Goal: Task Accomplishment & Management: Use online tool/utility

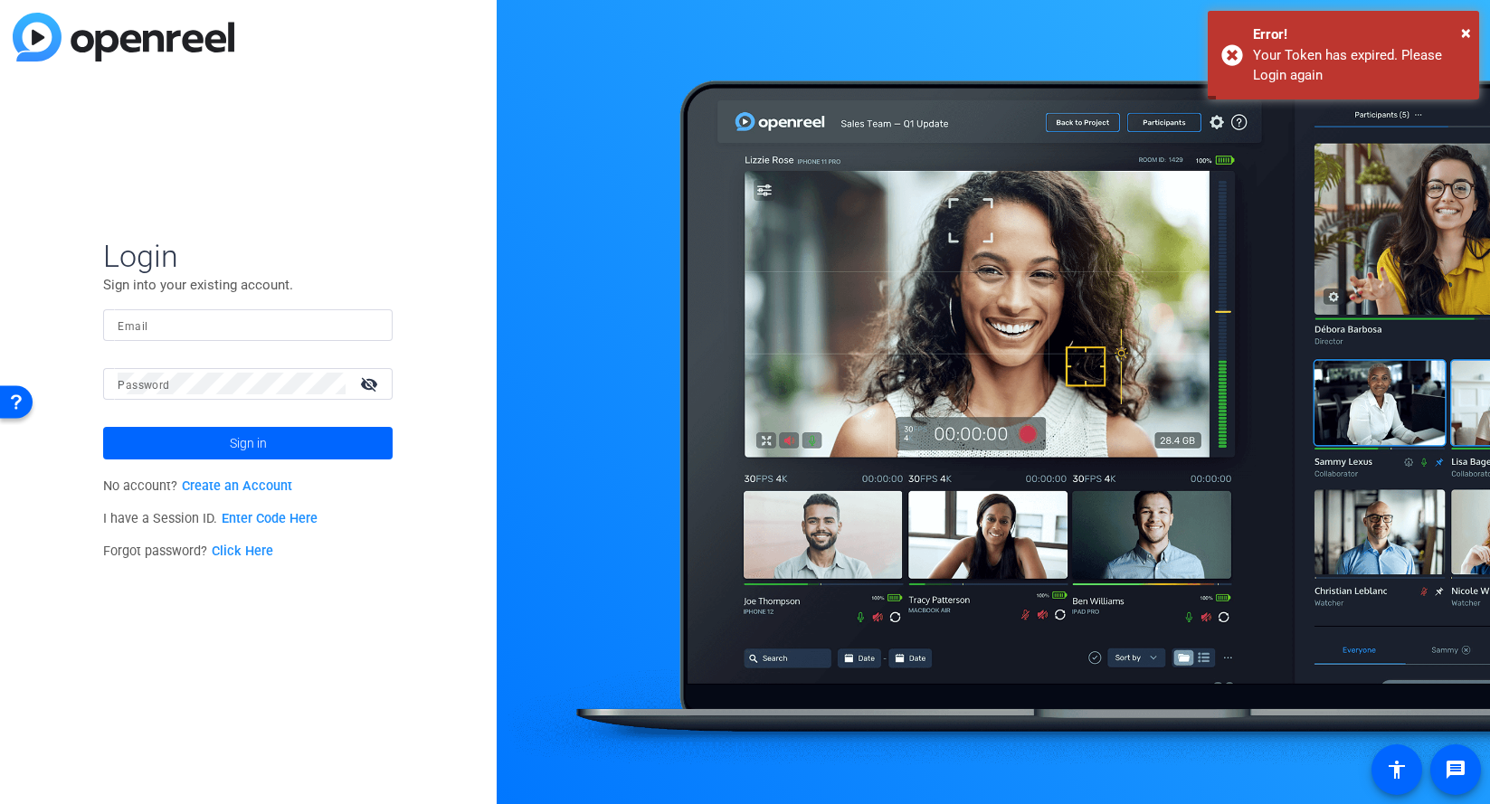
click at [217, 327] on input "Email" at bounding box center [248, 325] width 260 height 22
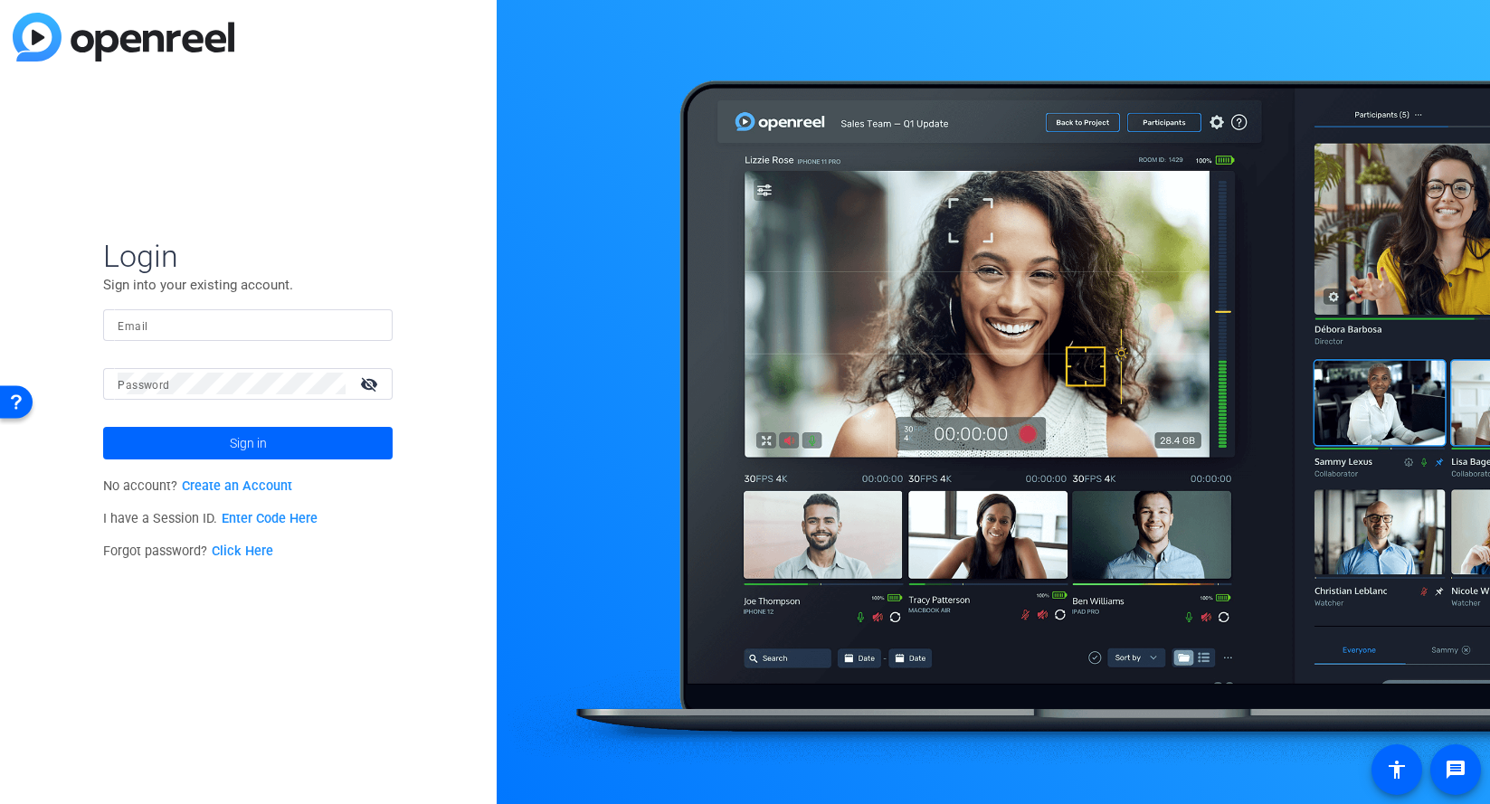
type input "[PERSON_NAME][EMAIL_ADDRESS][PERSON_NAME][DOMAIN_NAME]"
click at [269, 431] on span at bounding box center [247, 442] width 289 height 43
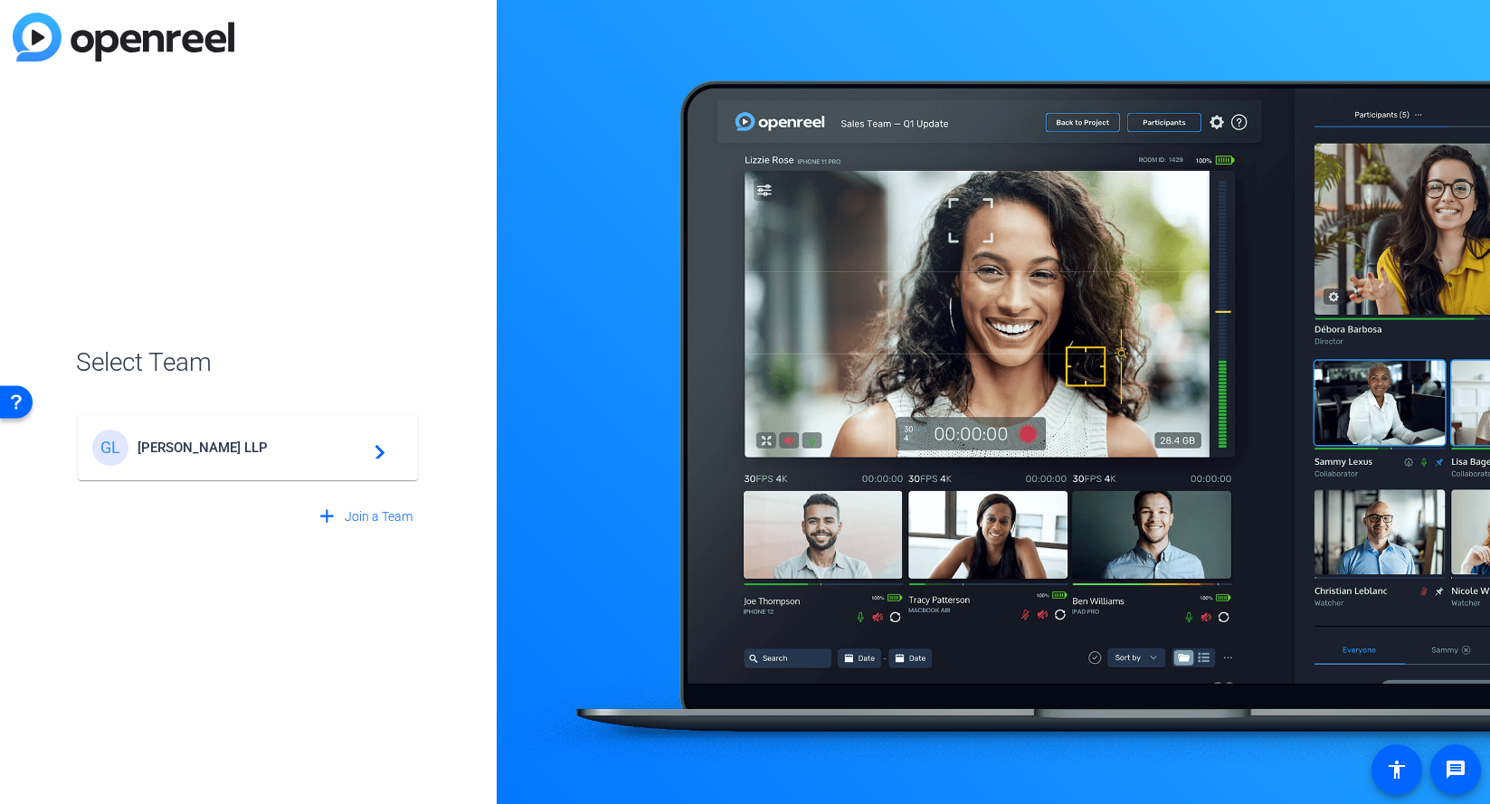
click at [258, 452] on span "[PERSON_NAME] LLP" at bounding box center [250, 448] width 226 height 16
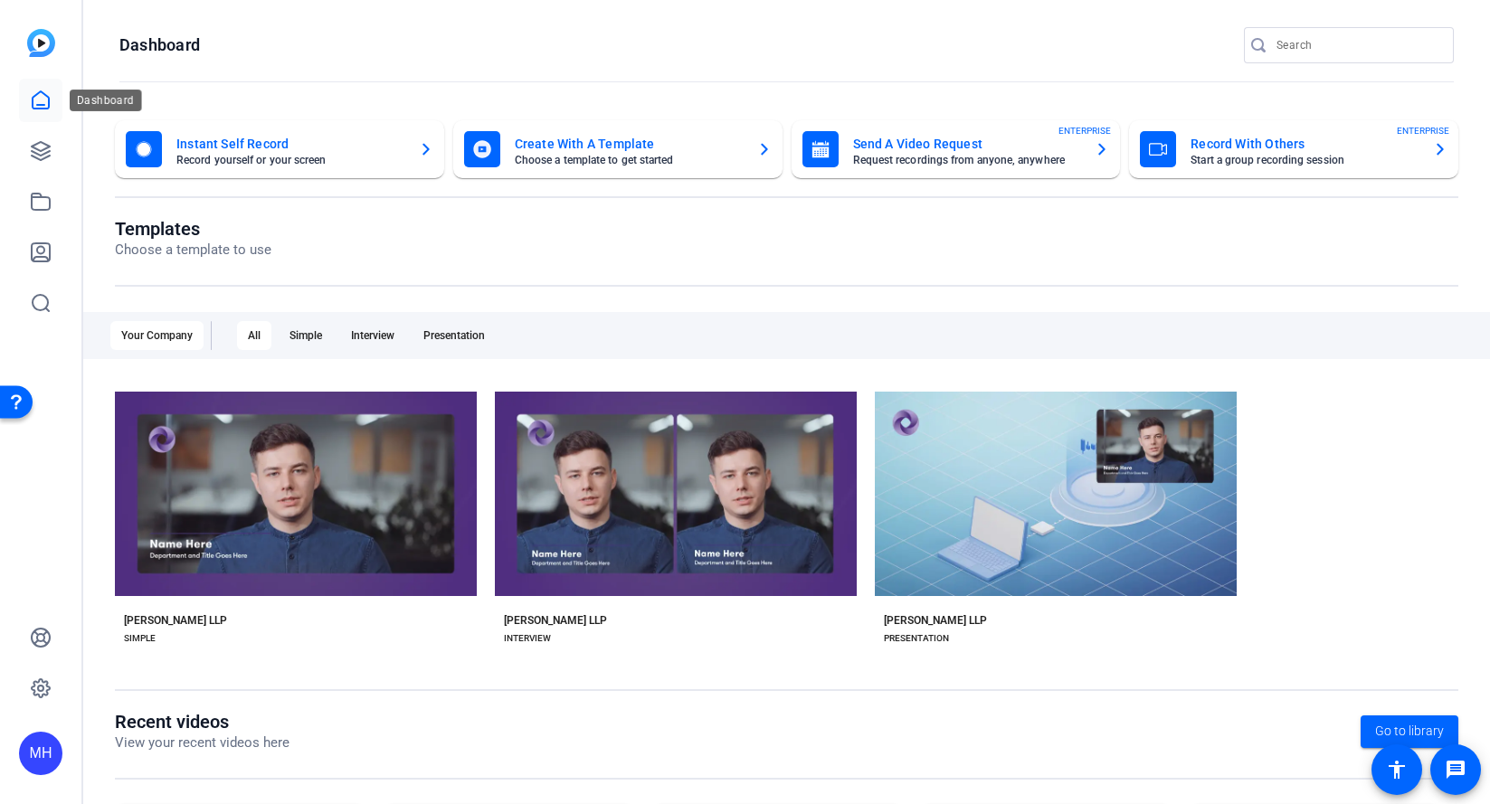
click at [52, 98] on link at bounding box center [40, 100] width 43 height 43
click at [49, 159] on icon at bounding box center [41, 151] width 22 height 22
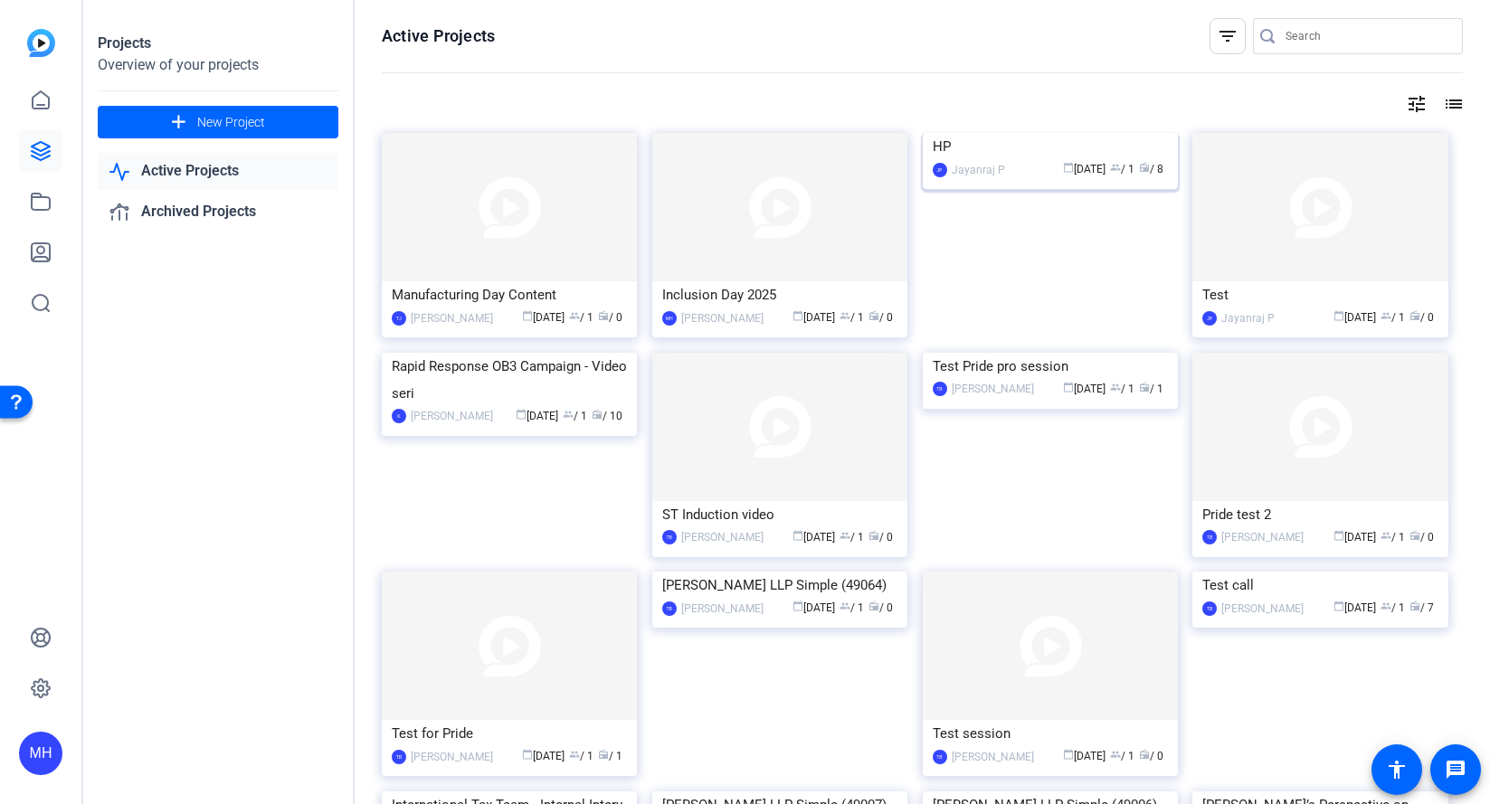
click at [1071, 133] on img at bounding box center [1050, 133] width 255 height 0
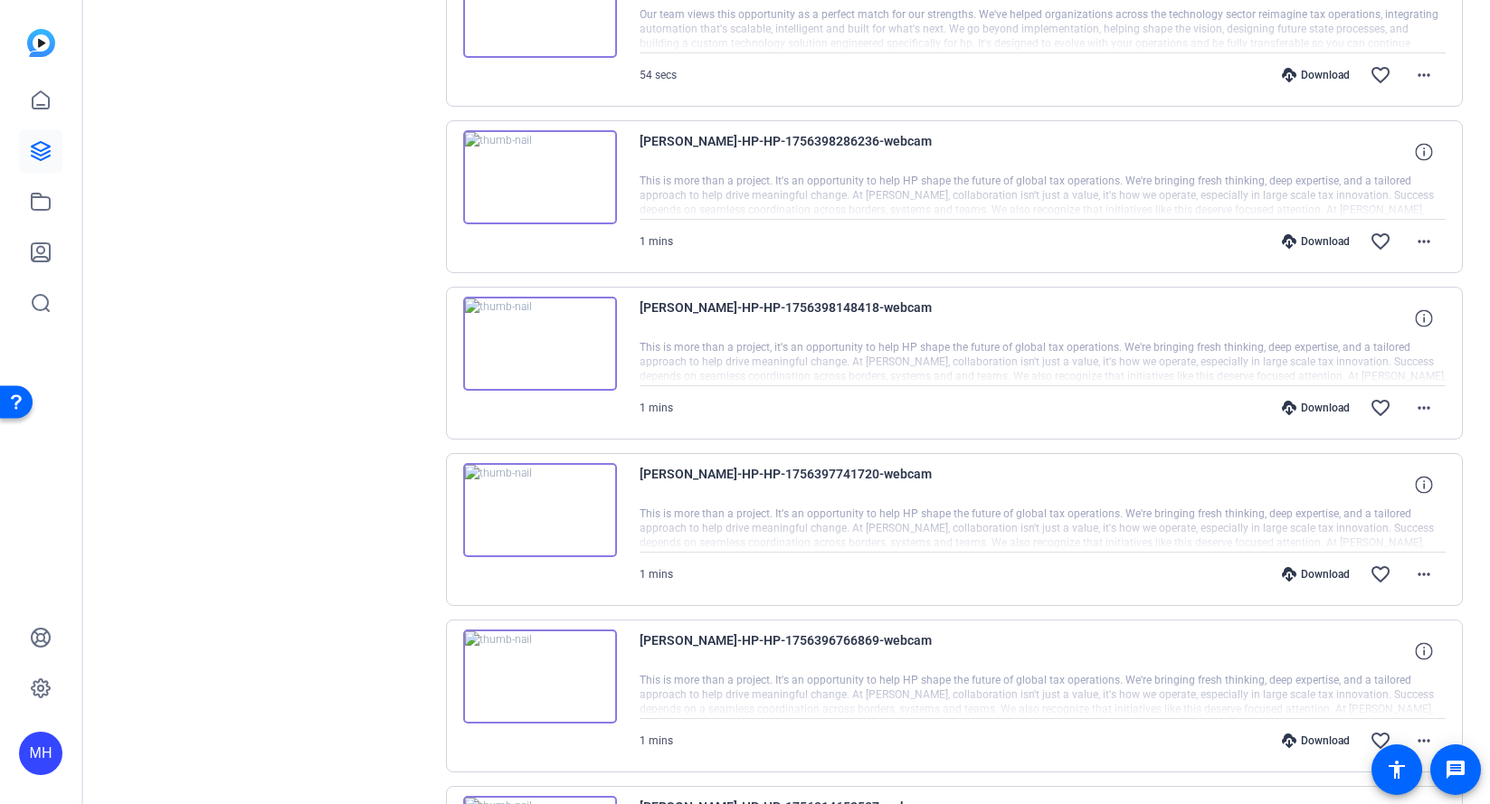
scroll to position [769, 0]
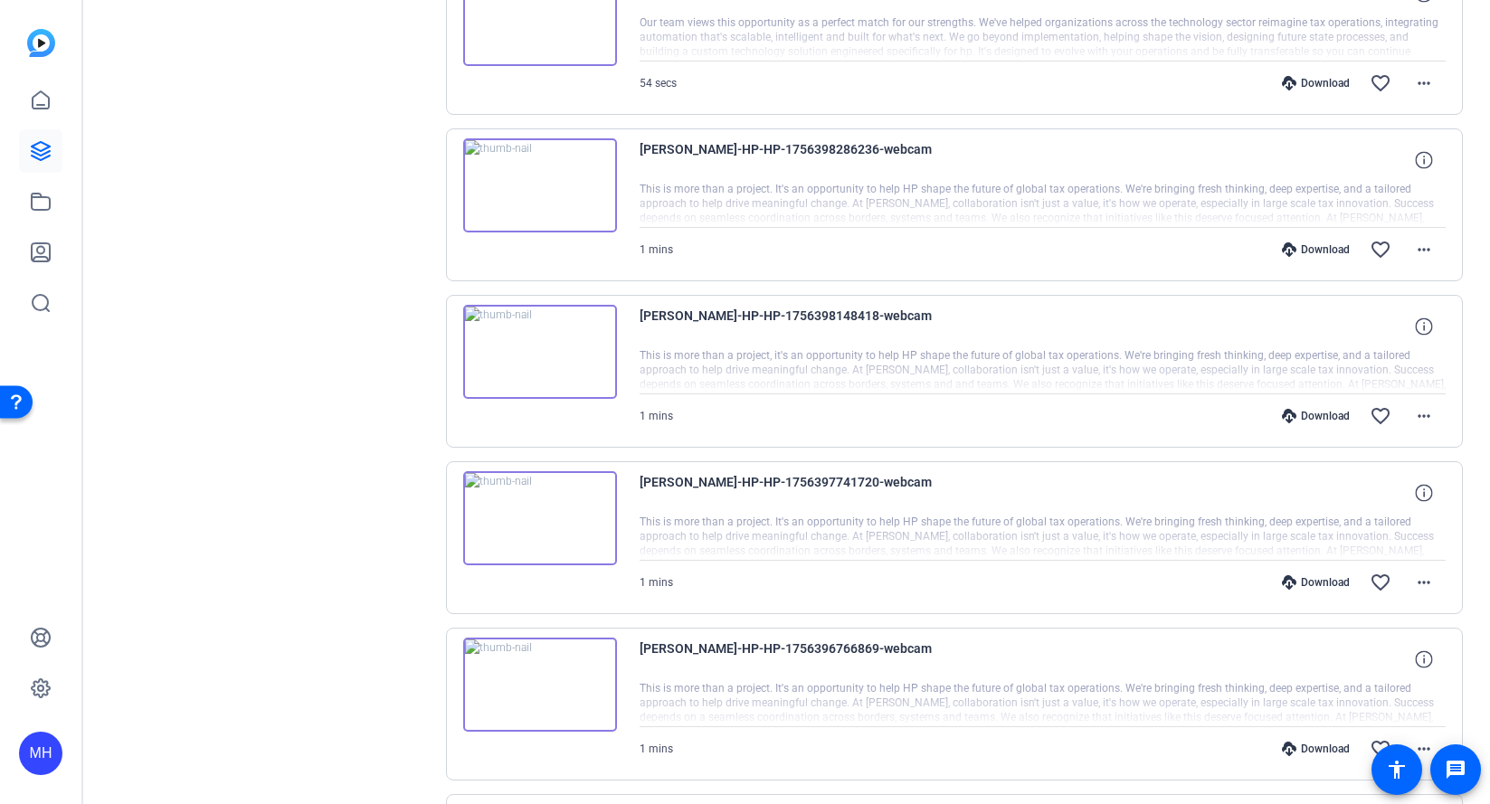
click at [548, 201] on img at bounding box center [540, 185] width 154 height 94
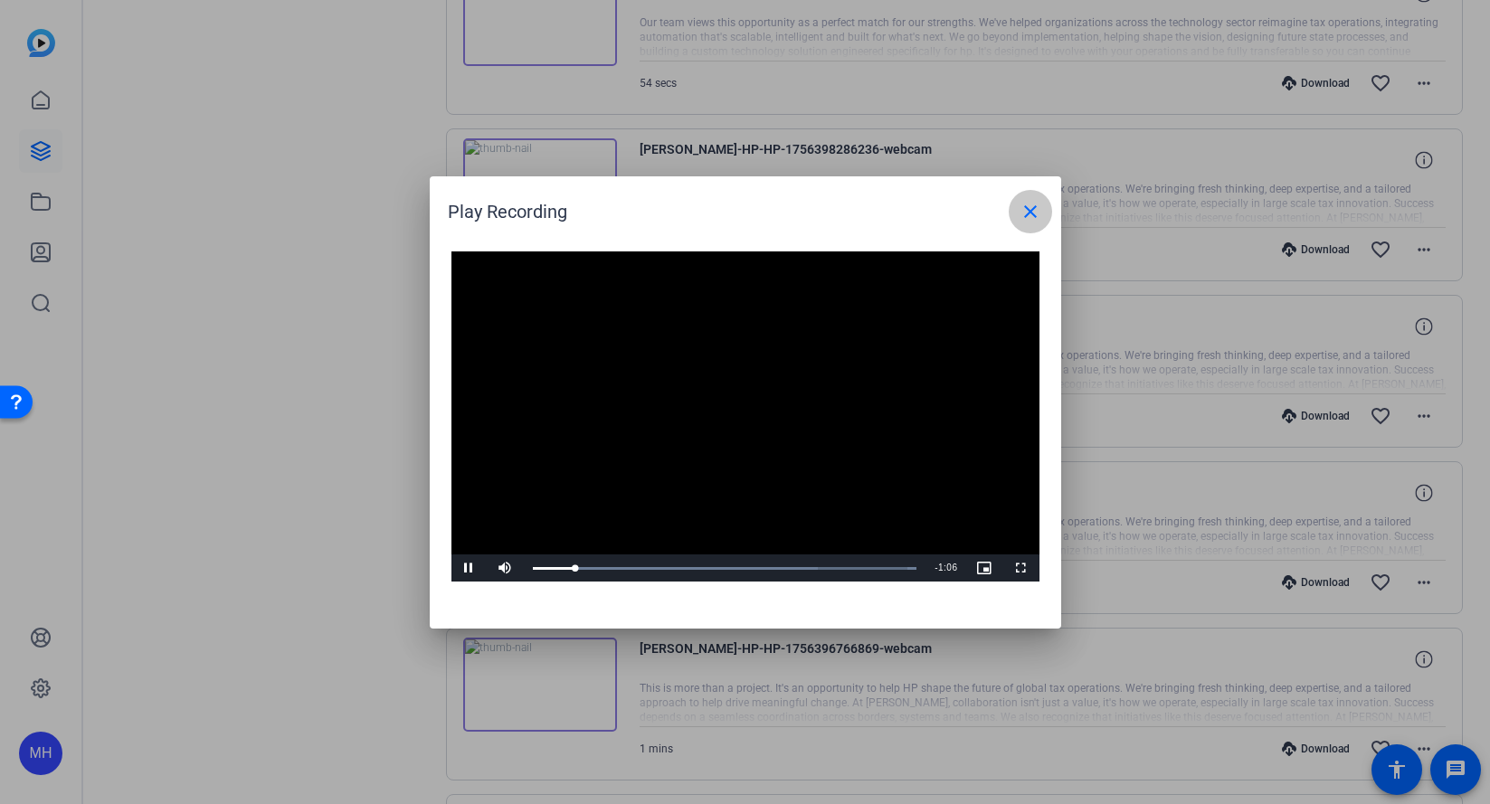
click at [1028, 207] on mat-icon "close" at bounding box center [1030, 212] width 22 height 22
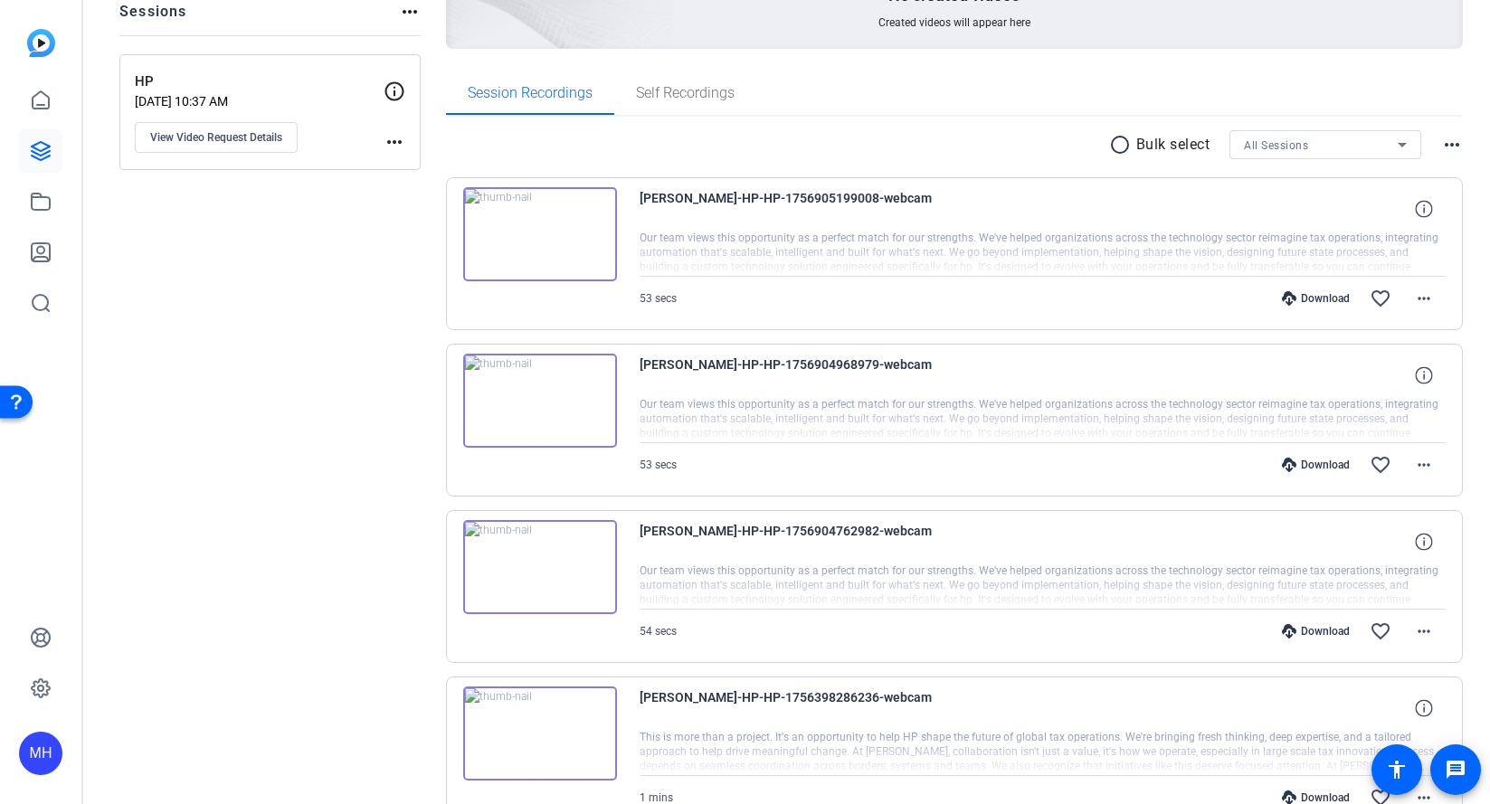
scroll to position [222, 0]
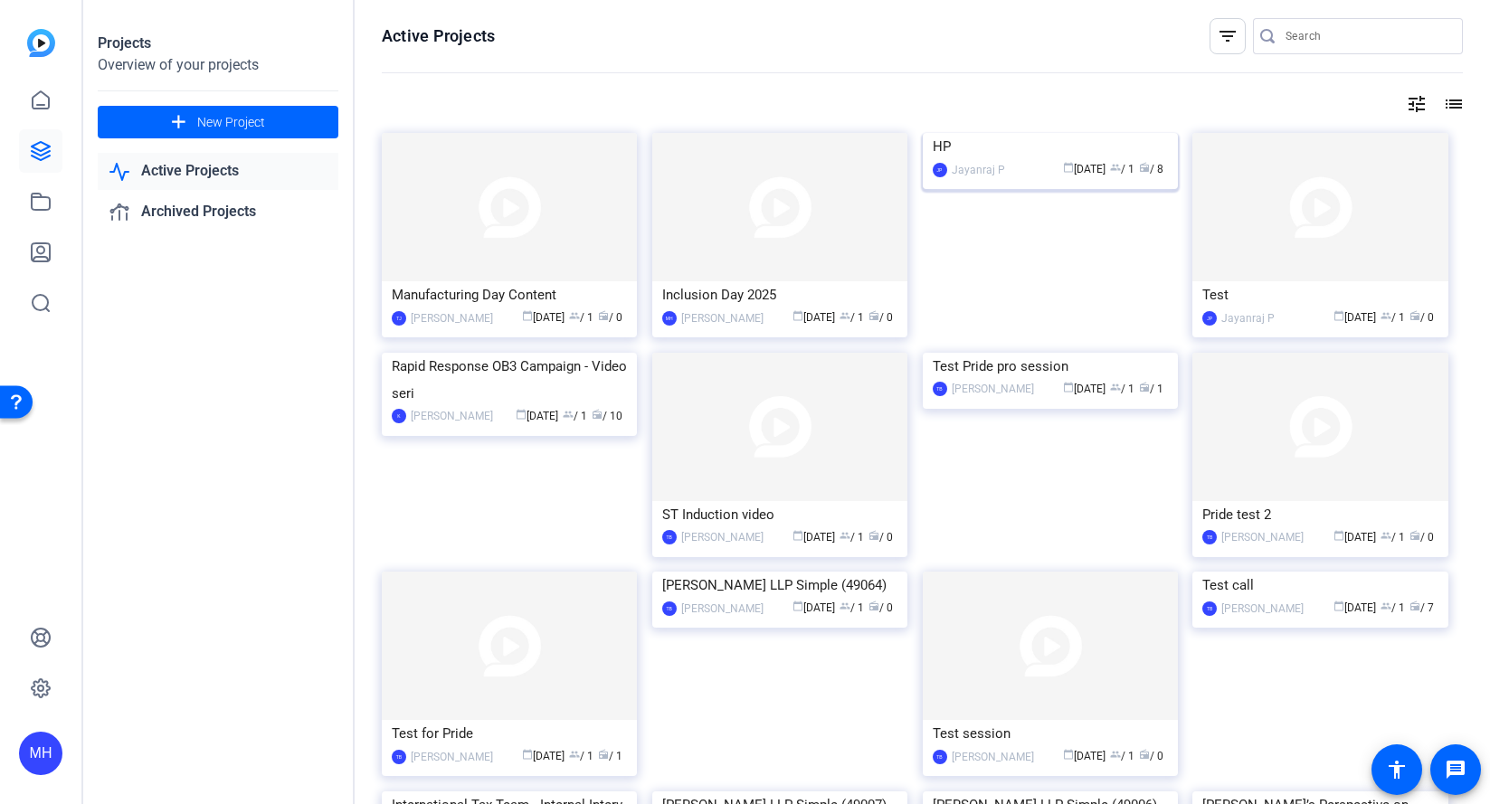
click at [1013, 160] on div "HP" at bounding box center [1049, 146] width 235 height 27
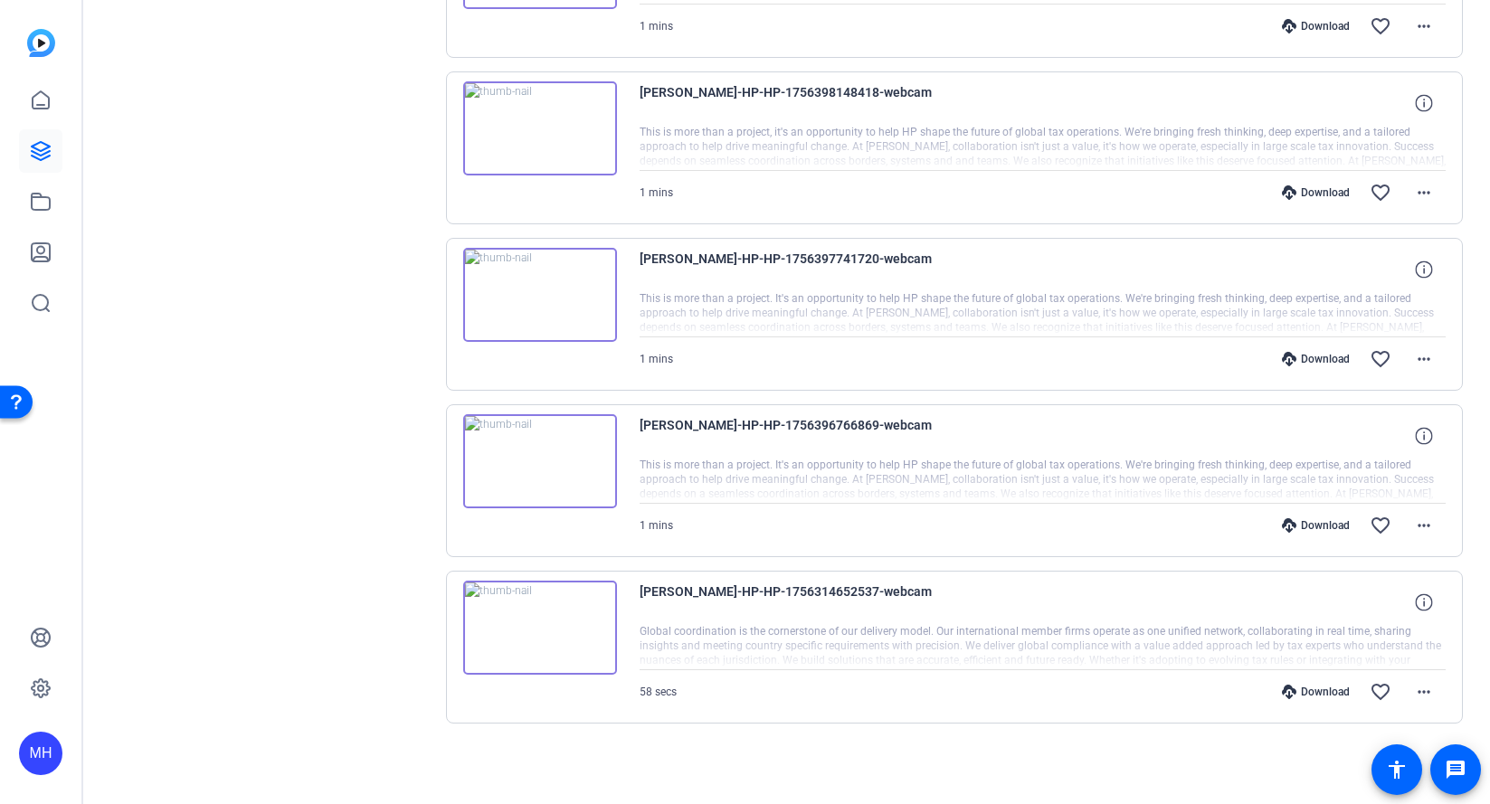
scroll to position [990, 0]
click at [543, 623] on img at bounding box center [540, 629] width 154 height 94
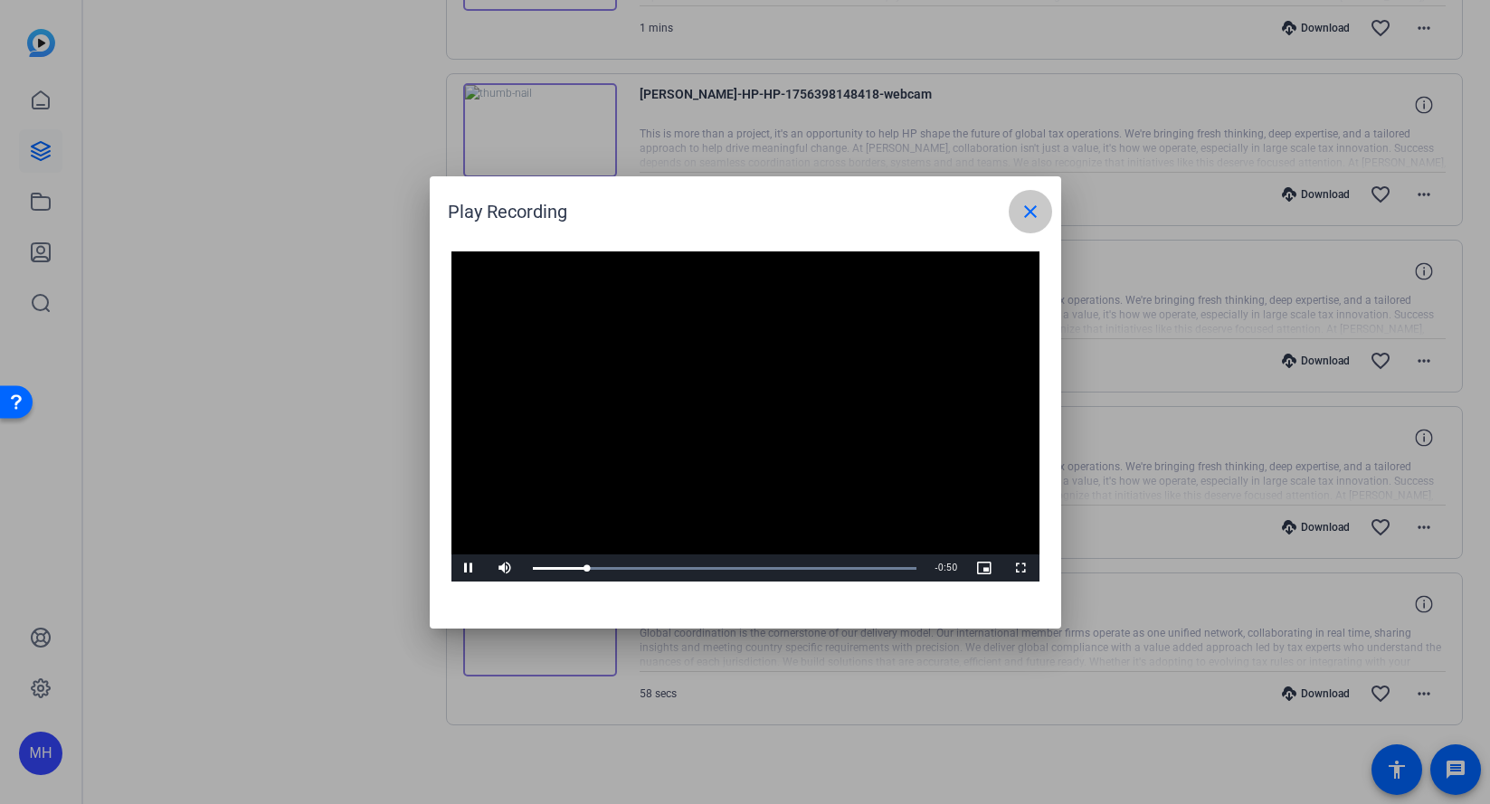
click at [1019, 207] on mat-icon "close" at bounding box center [1030, 212] width 22 height 22
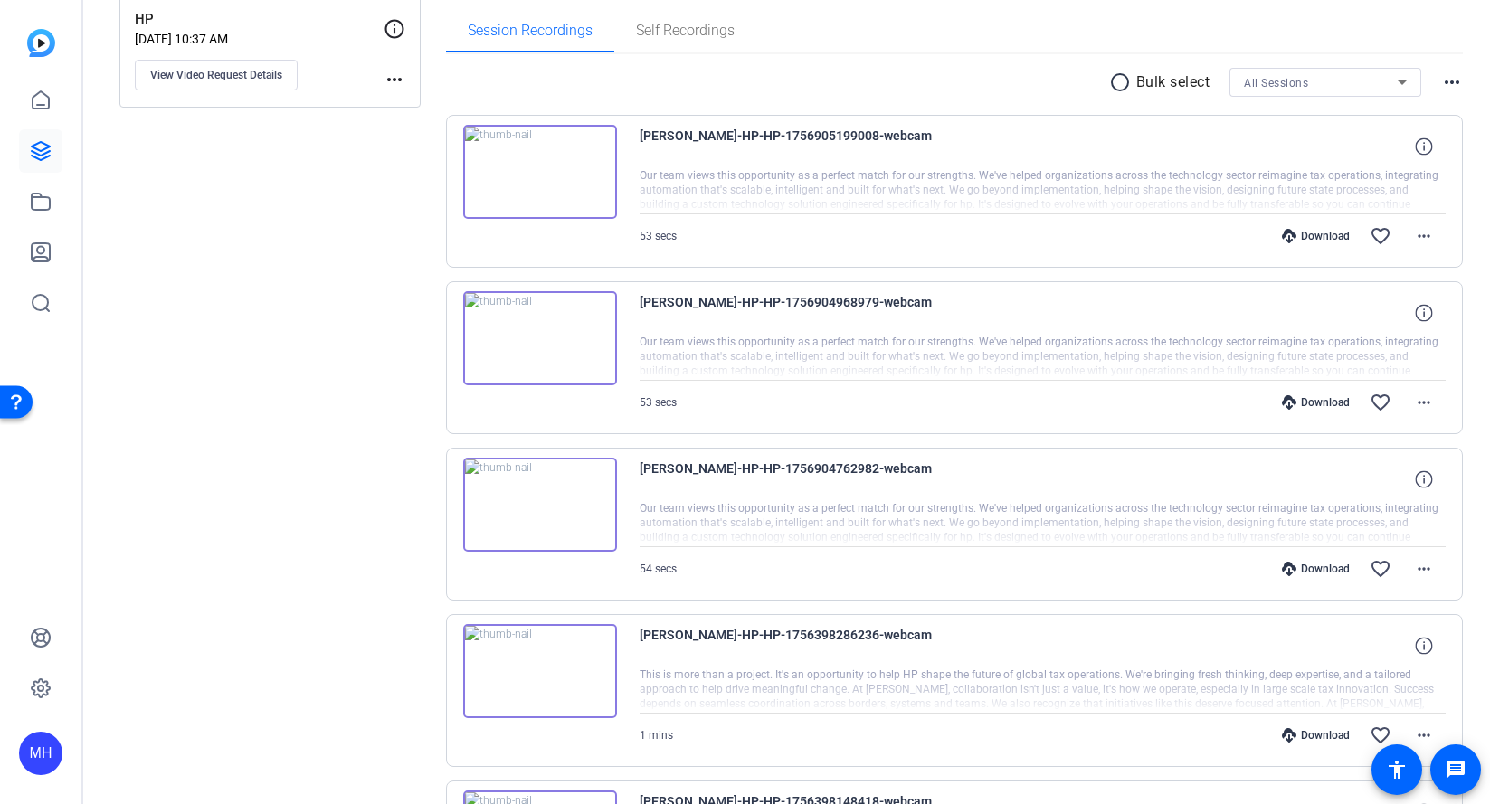
scroll to position [0, 0]
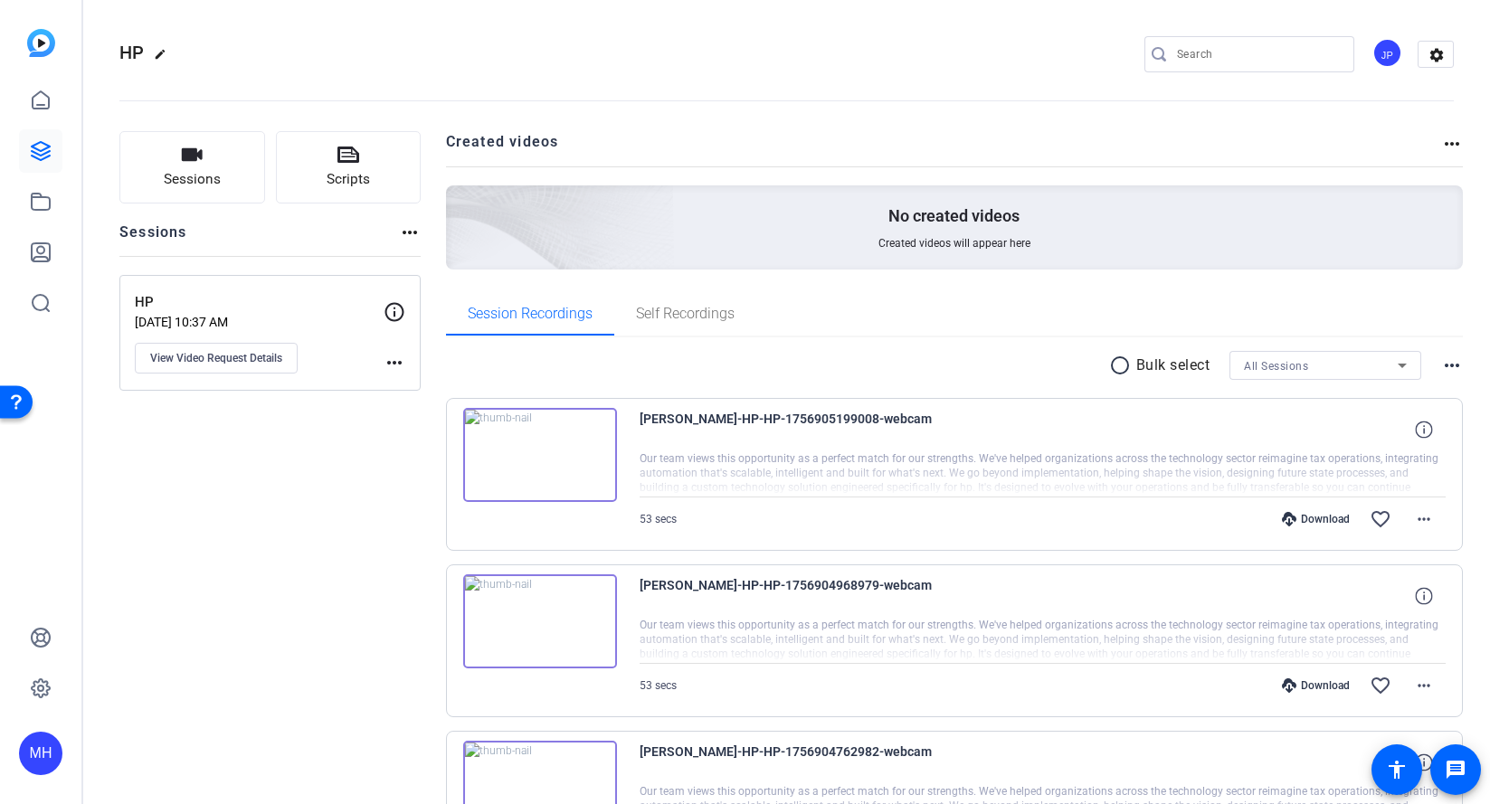
click at [535, 461] on img at bounding box center [540, 455] width 154 height 94
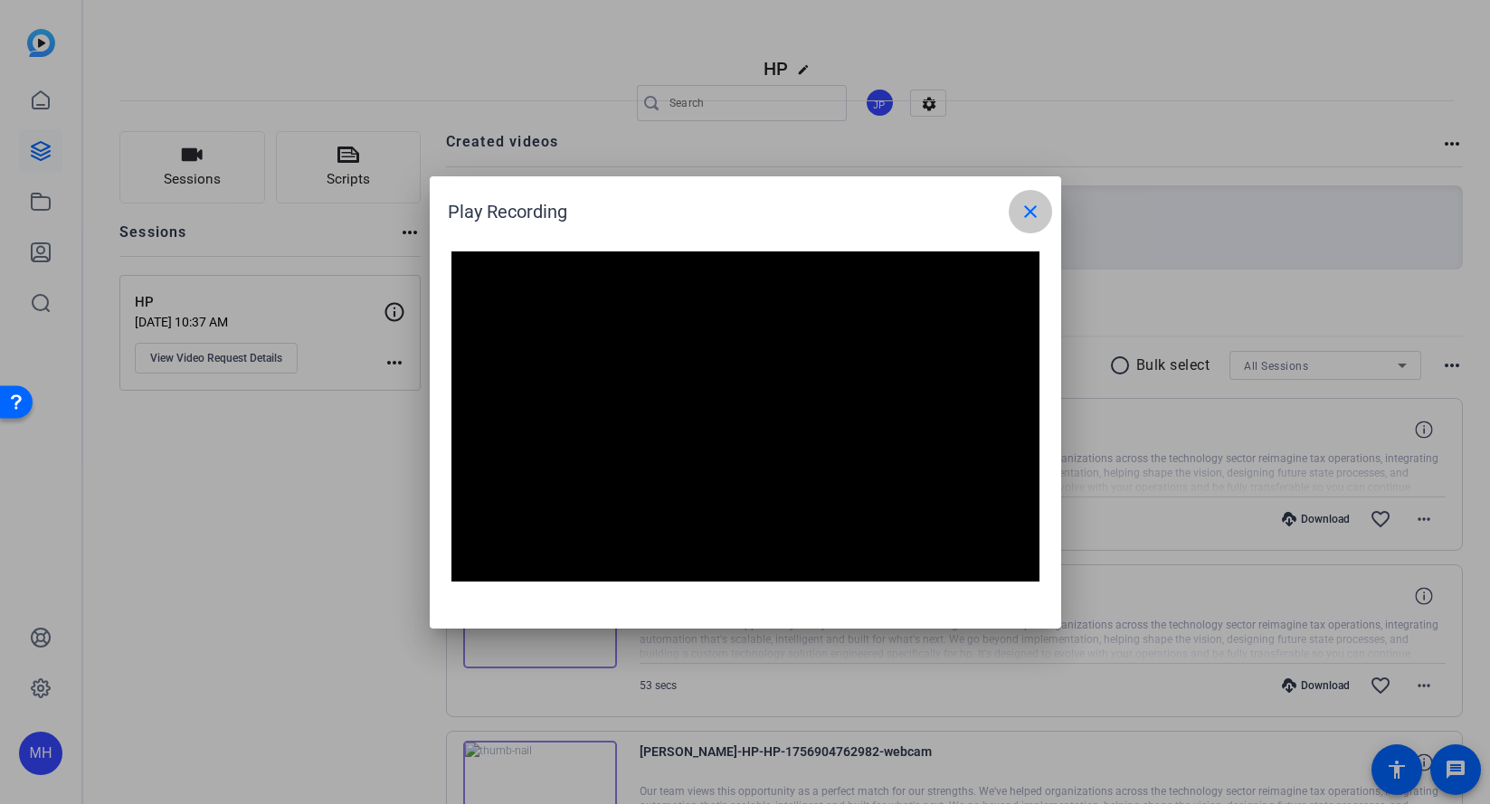
click at [1035, 214] on mat-icon "close" at bounding box center [1030, 212] width 22 height 22
